Goal: Information Seeking & Learning: Learn about a topic

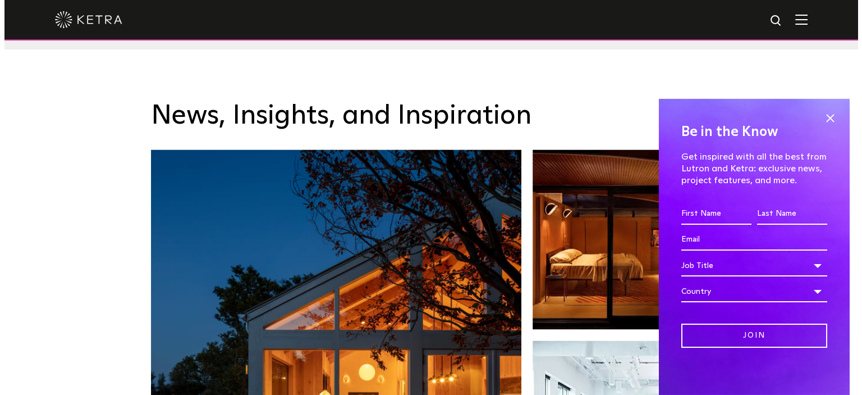
scroll to position [1649, 0]
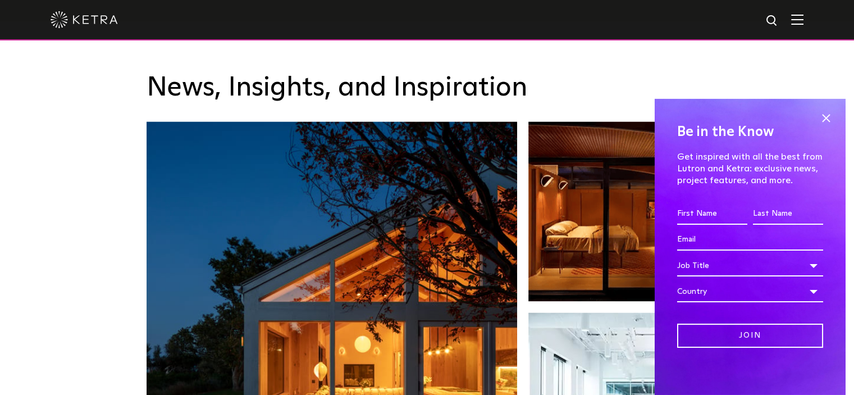
click at [803, 22] on img at bounding box center [797, 19] width 12 height 11
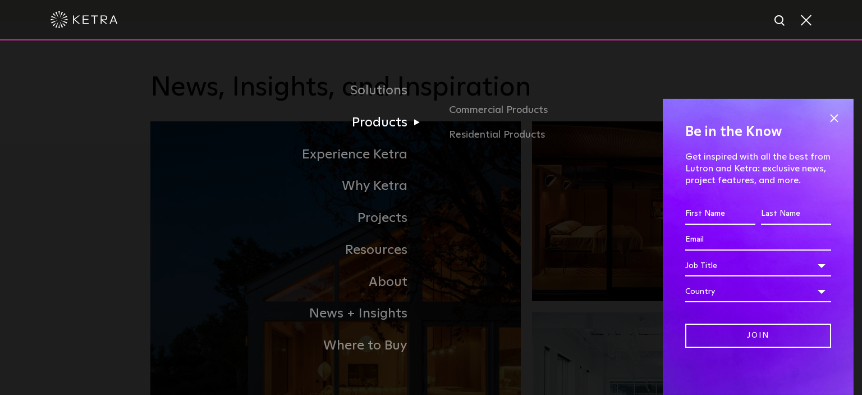
click at [408, 128] on link "Products" at bounding box center [290, 123] width 281 height 32
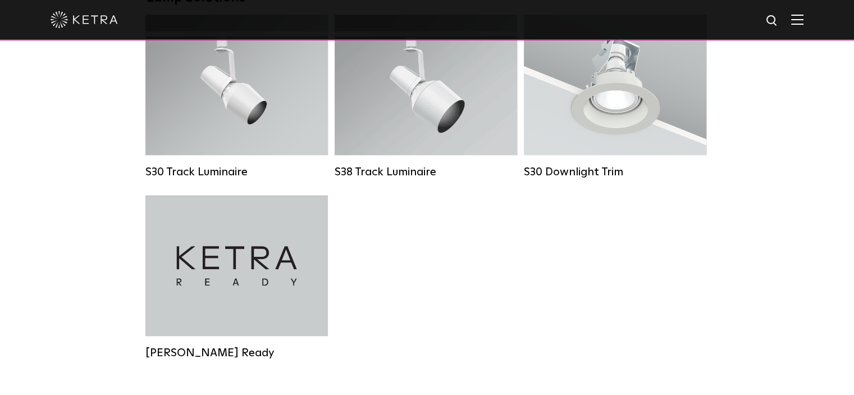
scroll to position [1091, 0]
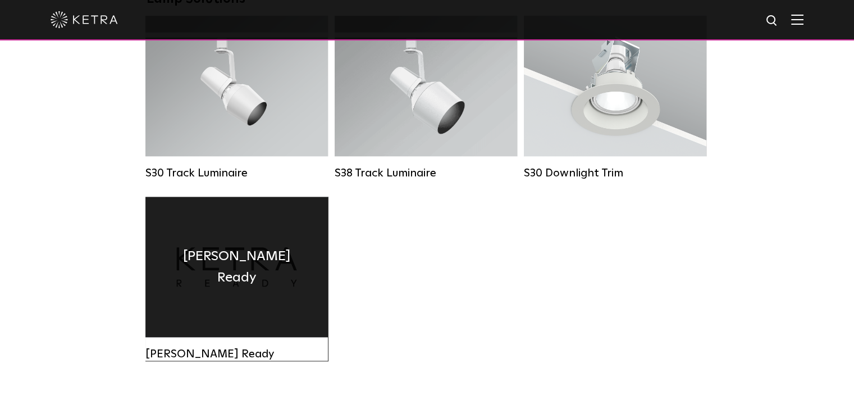
click at [226, 255] on div "[PERSON_NAME] Ready" at bounding box center [236, 266] width 182 height 140
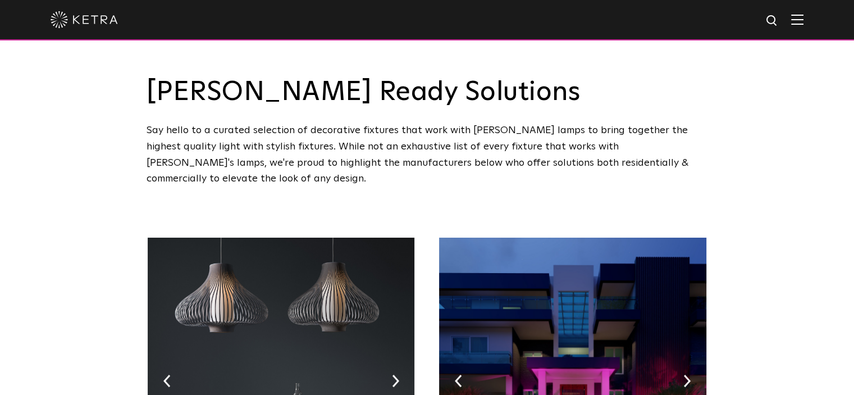
click at [95, 15] on img at bounding box center [84, 19] width 67 height 17
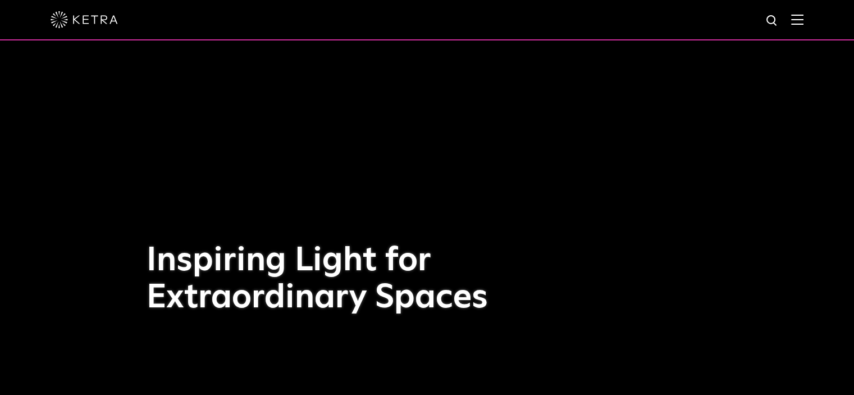
click at [803, 22] on img at bounding box center [797, 19] width 12 height 11
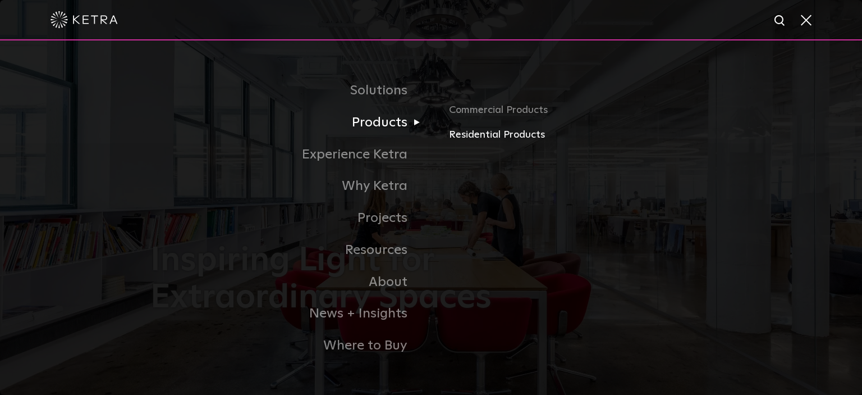
click at [493, 136] on link "Residential Products" at bounding box center [580, 135] width 263 height 16
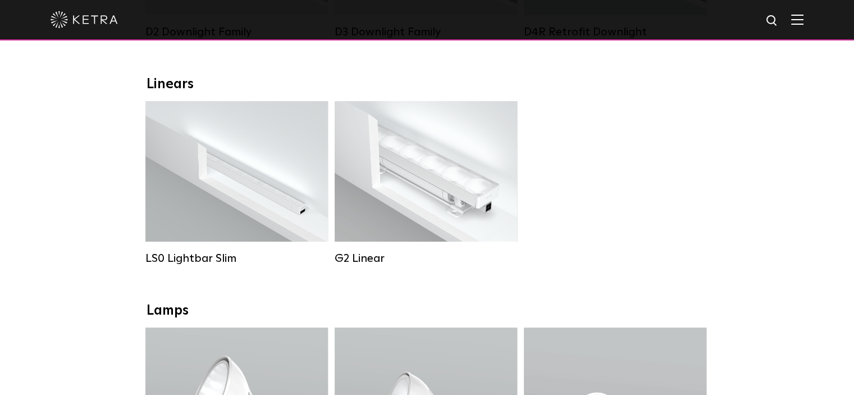
scroll to position [374, 0]
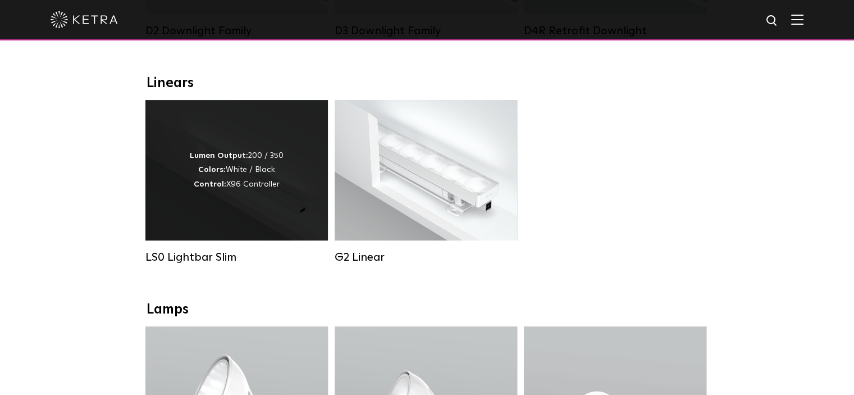
click at [272, 161] on div "Lumen Output: 200 / 350 Colors: White / Black Control: X96 Controller" at bounding box center [237, 170] width 94 height 43
